Goal: Task Accomplishment & Management: Use online tool/utility

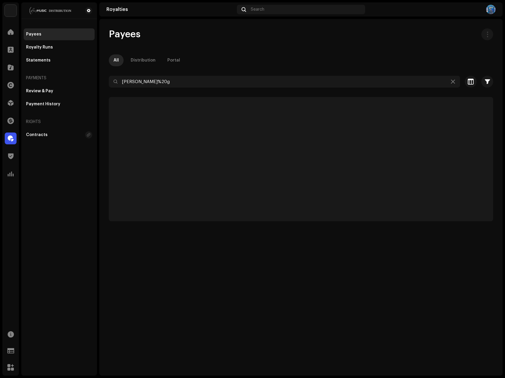
click at [154, 60] on p-tab "Distribution" at bounding box center [143, 60] width 34 height 12
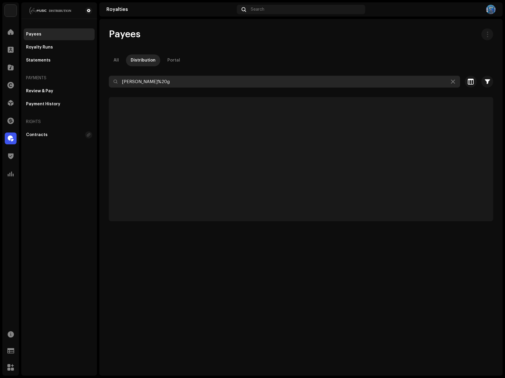
click at [156, 79] on input "[PERSON_NAME]%20g" at bounding box center [284, 82] width 351 height 12
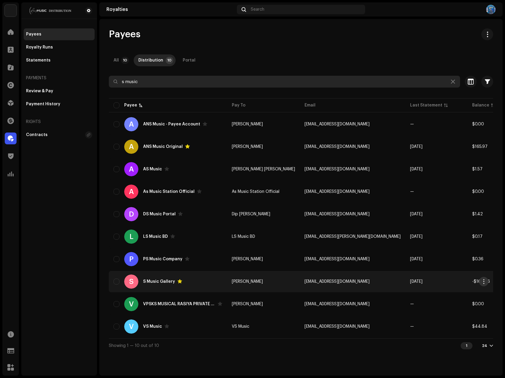
type input "s music"
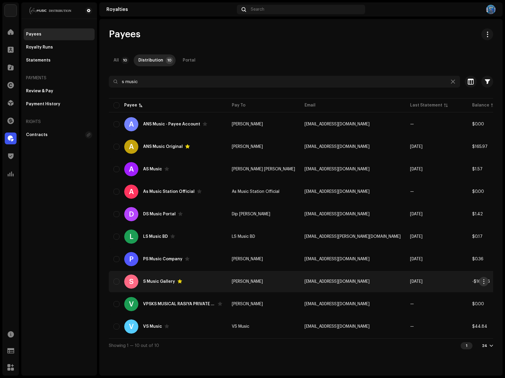
click at [485, 282] on span "button" at bounding box center [483, 281] width 4 height 5
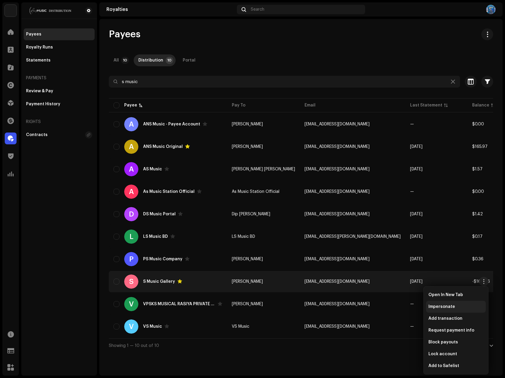
click at [438, 303] on div "Impersonate" at bounding box center [456, 307] width 60 height 12
